Goal: Register for event/course

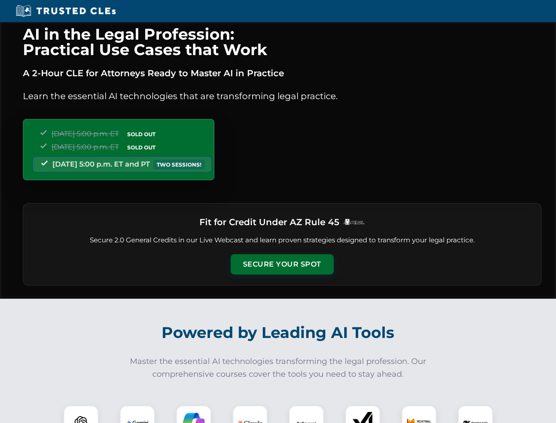
click at [282, 264] on button "Secure Your Spot" at bounding box center [282, 264] width 103 height 20
click at [81, 414] on img at bounding box center [81, 423] width 26 height 26
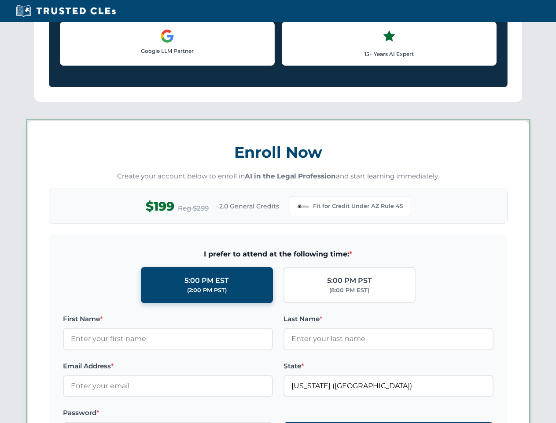
click at [194, 414] on label "Password *" at bounding box center [168, 412] width 210 height 11
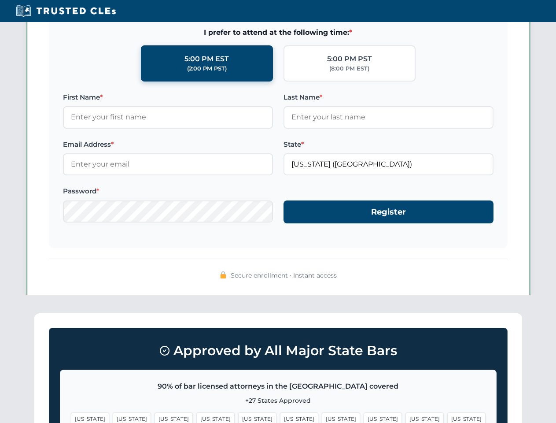
click at [406, 414] on span "[US_STATE]" at bounding box center [425, 418] width 38 height 13
